Goal: Information Seeking & Learning: Learn about a topic

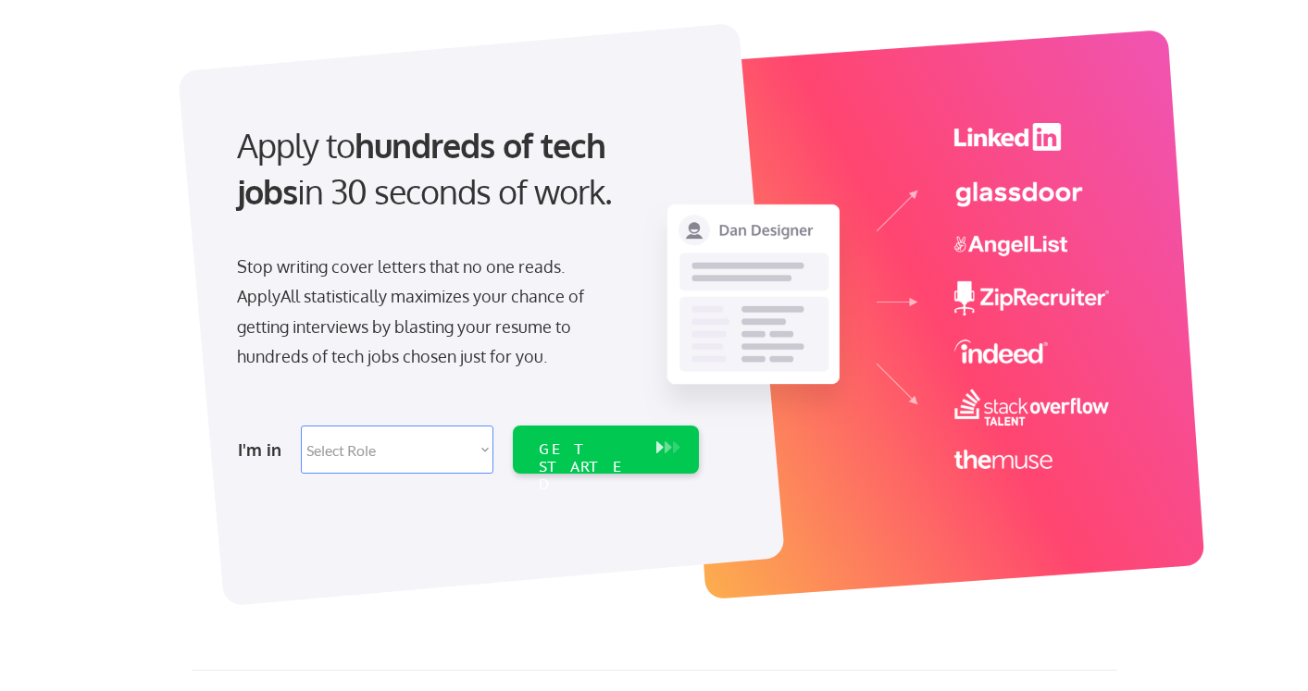
scroll to position [87, 0]
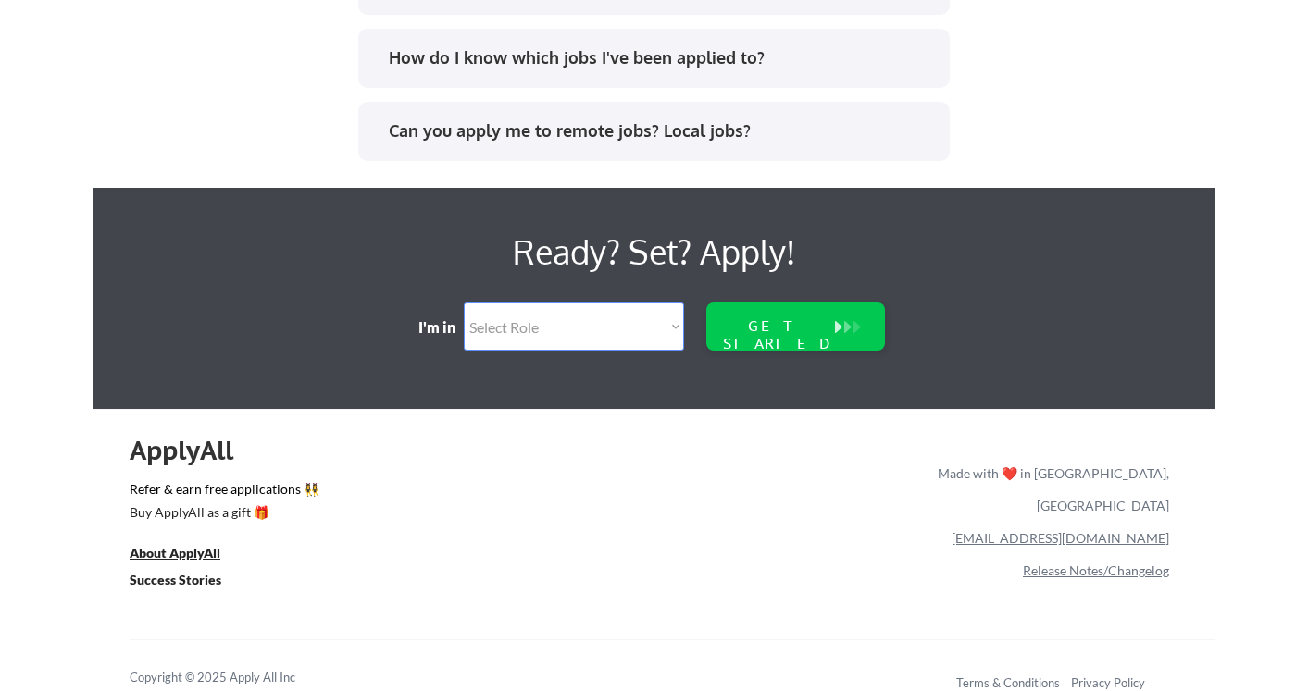
scroll to position [3936, 0]
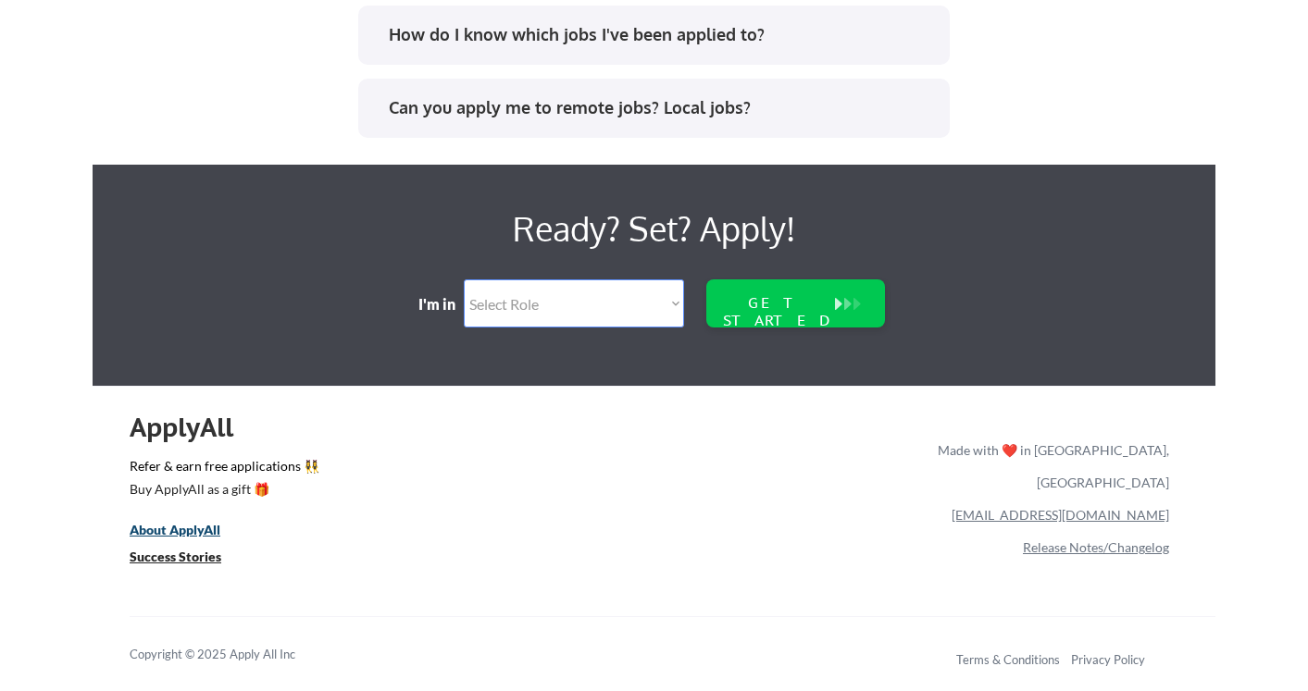
click at [188, 536] on u "About ApplyAll" at bounding box center [175, 530] width 91 height 16
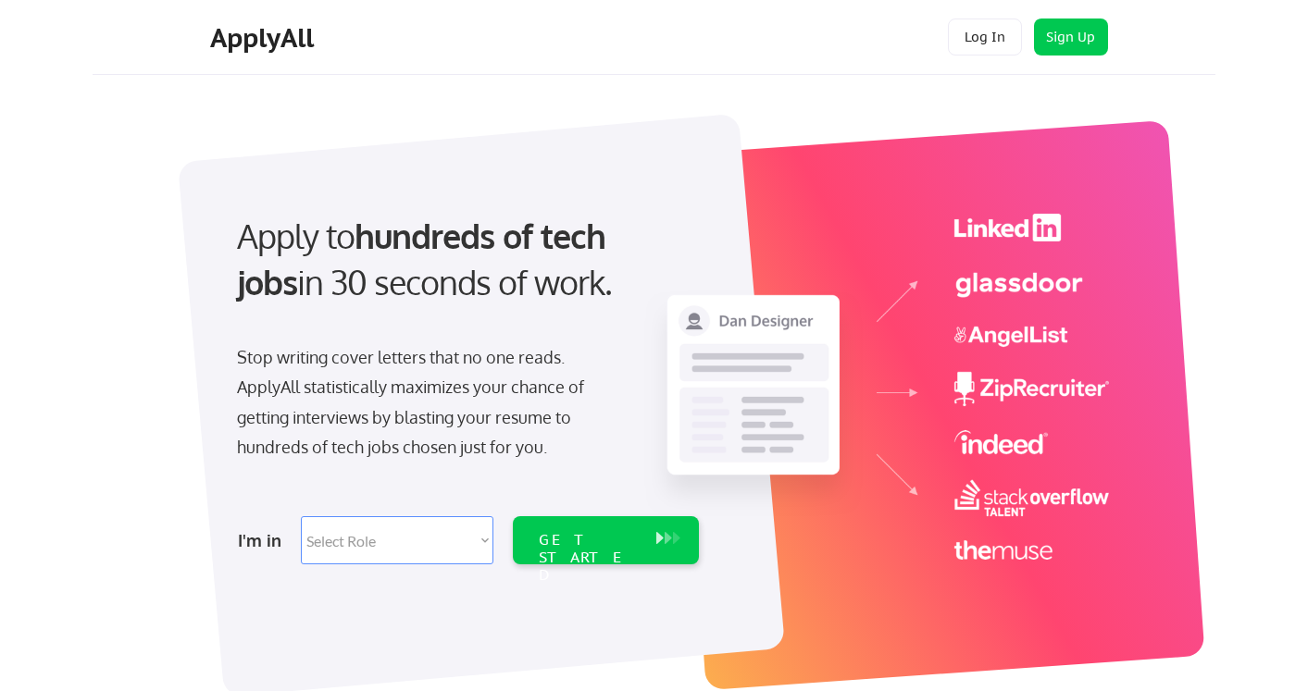
click at [478, 539] on select "Select Role Software Engineering Product Management Customer Success Sales UI/U…" at bounding box center [397, 540] width 192 height 48
